Goal: Find specific page/section: Find specific page/section

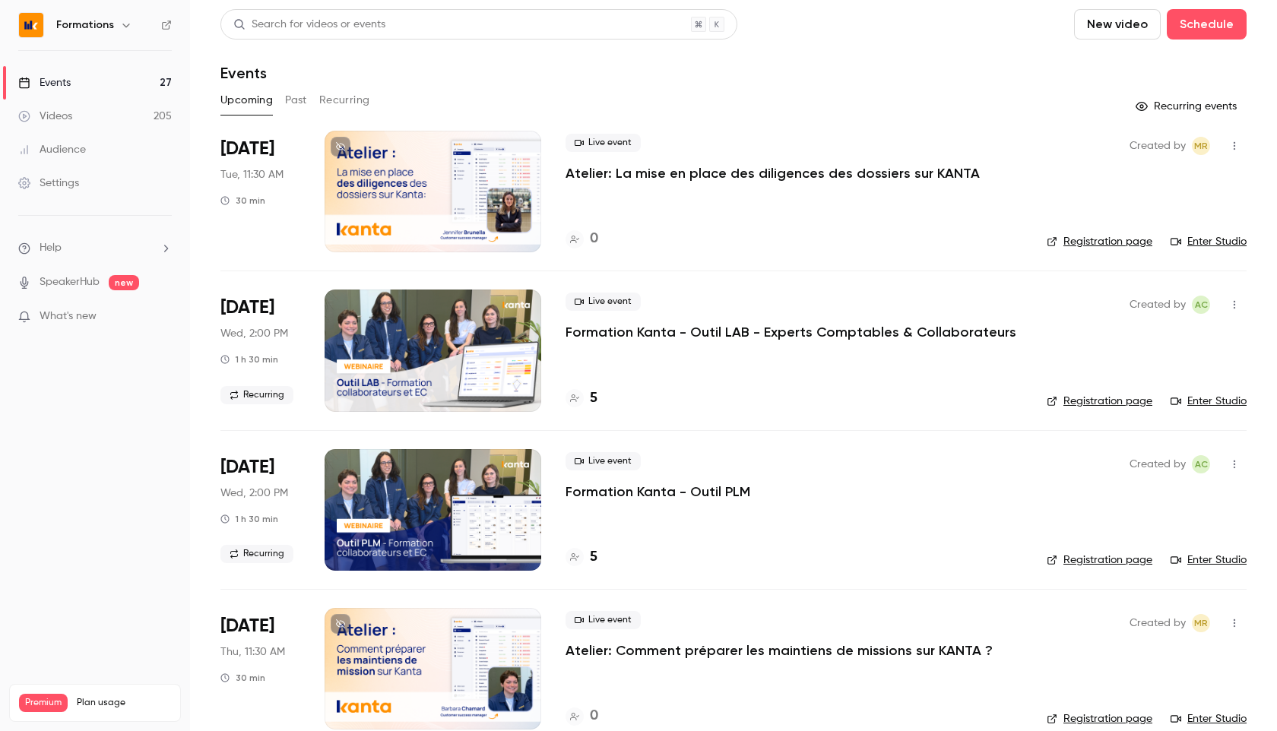
click at [1114, 398] on link "Registration page" at bounding box center [1100, 401] width 106 height 15
click at [1107, 396] on link "Registration page" at bounding box center [1100, 401] width 106 height 15
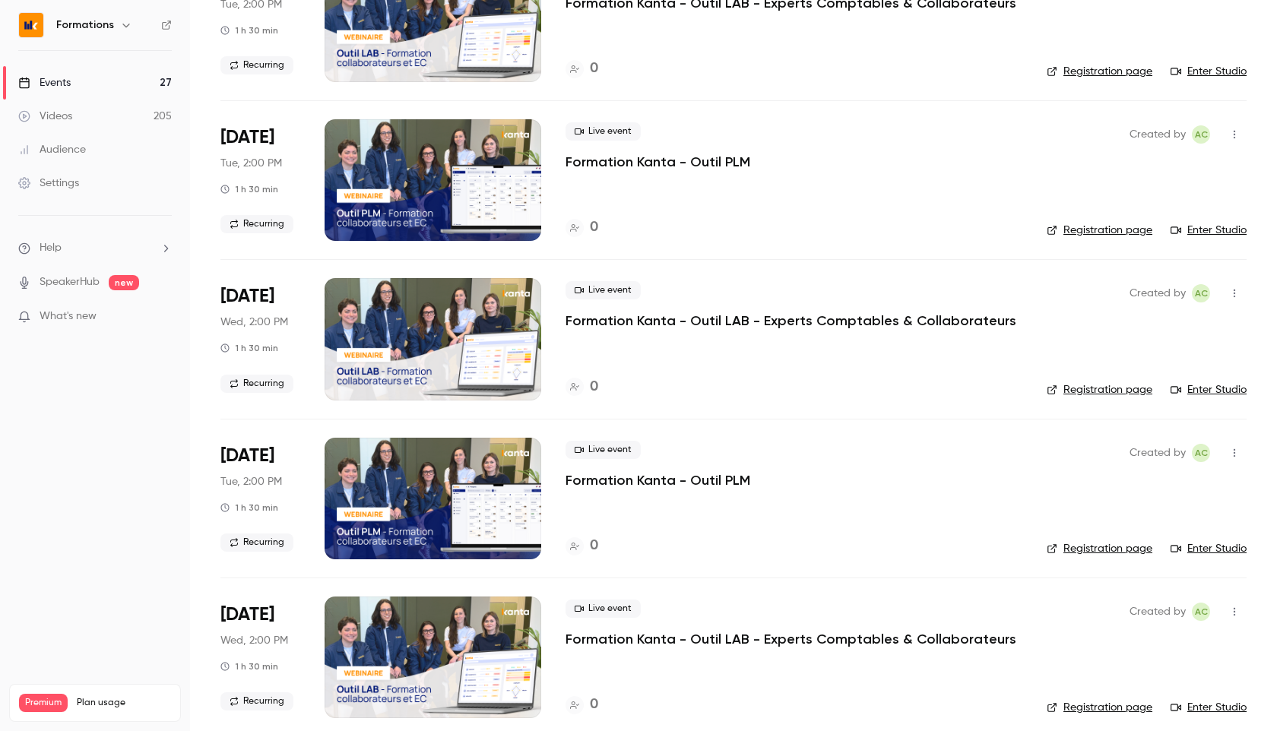
scroll to position [2092, 0]
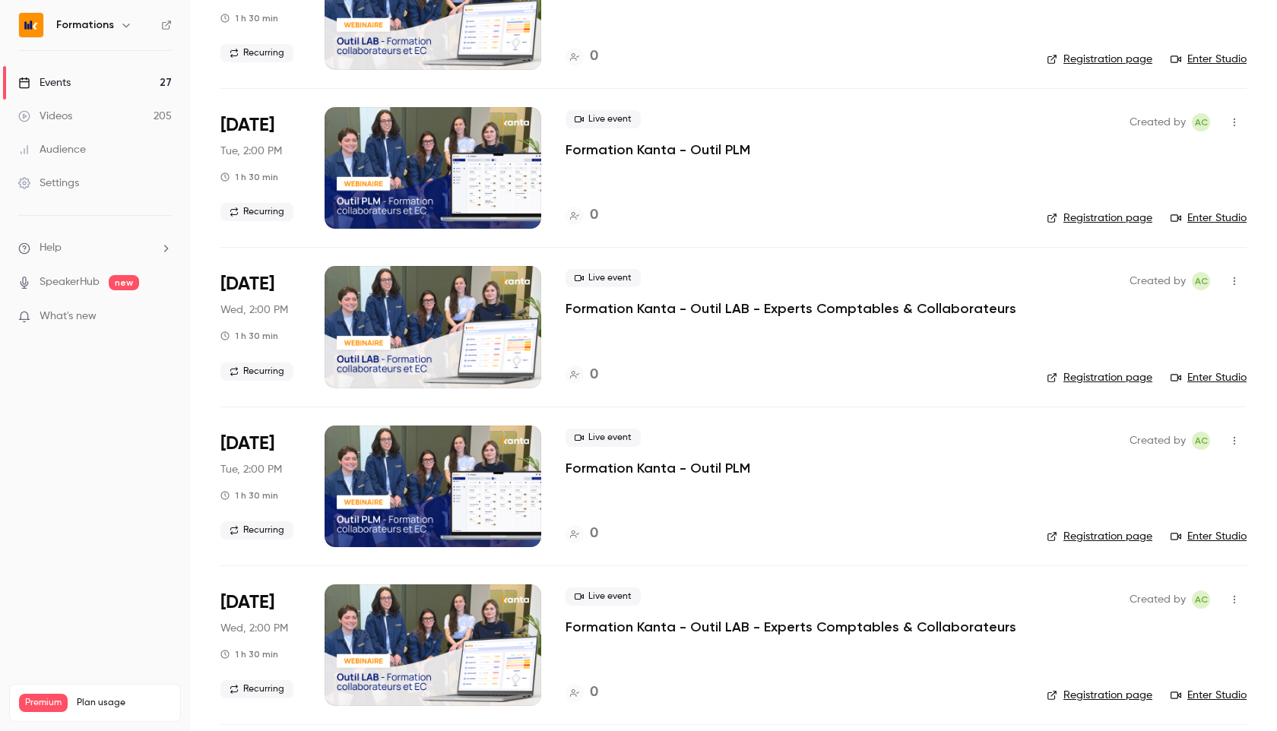
click at [1104, 382] on link "Registration page" at bounding box center [1100, 377] width 106 height 15
